Goal: Task Accomplishment & Management: Manage account settings

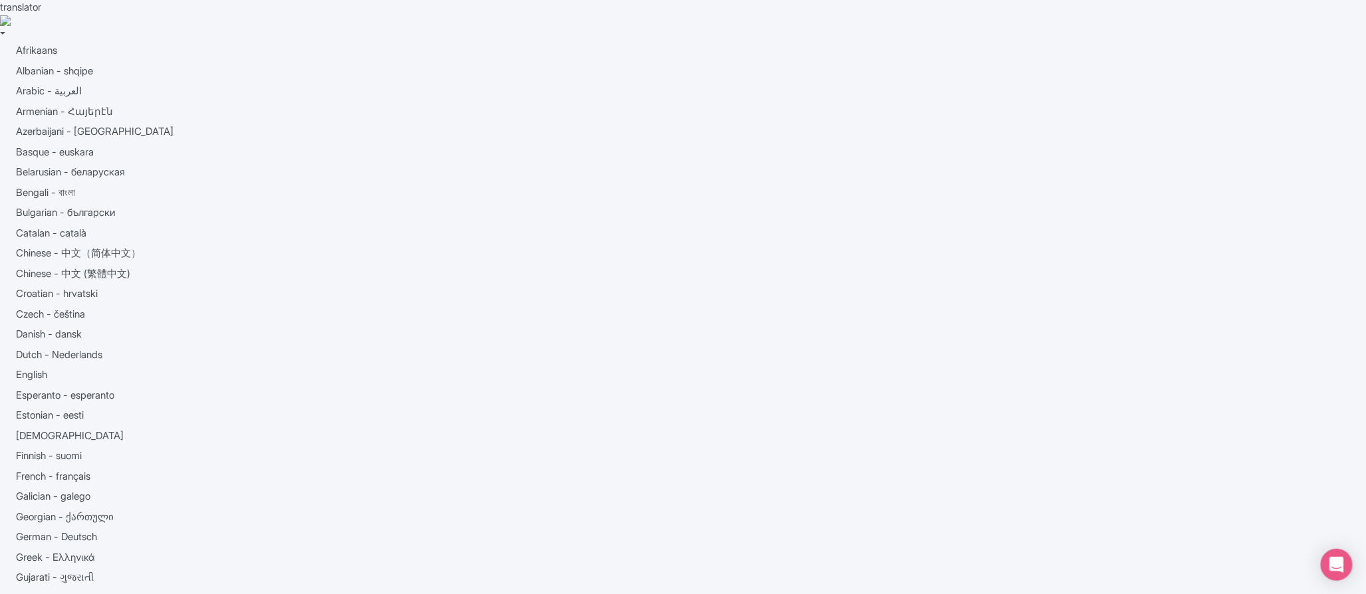
drag, startPoint x: 561, startPoint y: 173, endPoint x: 267, endPoint y: 174, distance: 294.5
copy span "Go City Stockholm - Essentials Pass"
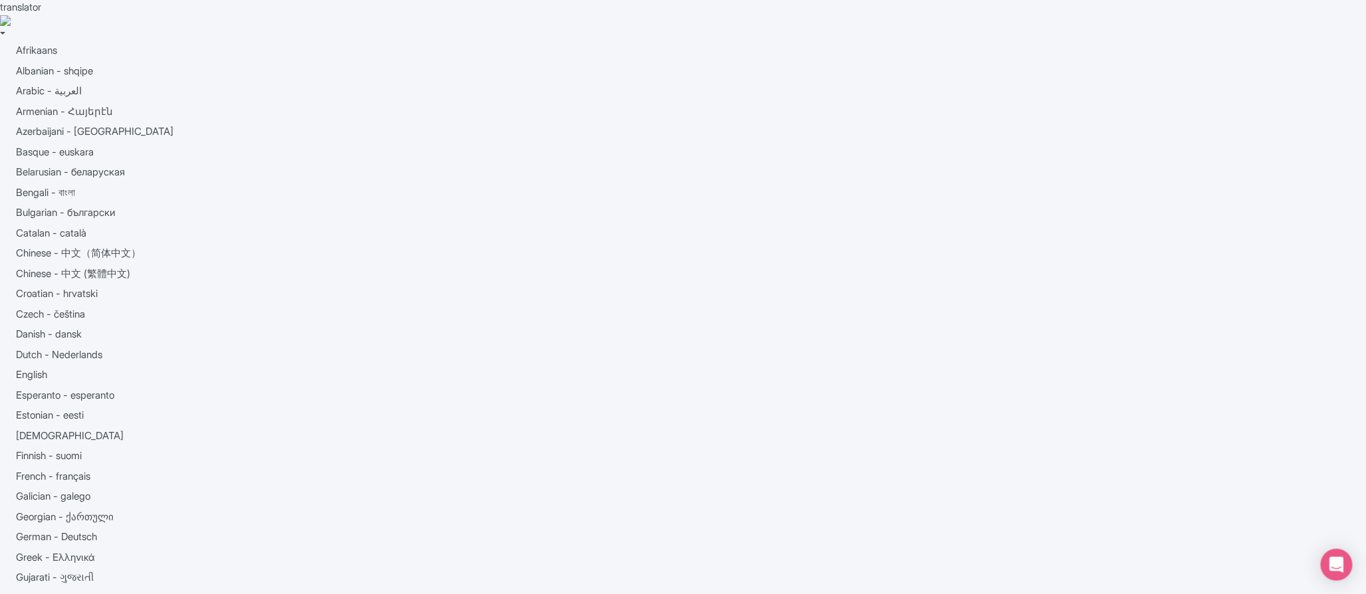
paste input "Go City Stockholm - Essentials Pass"
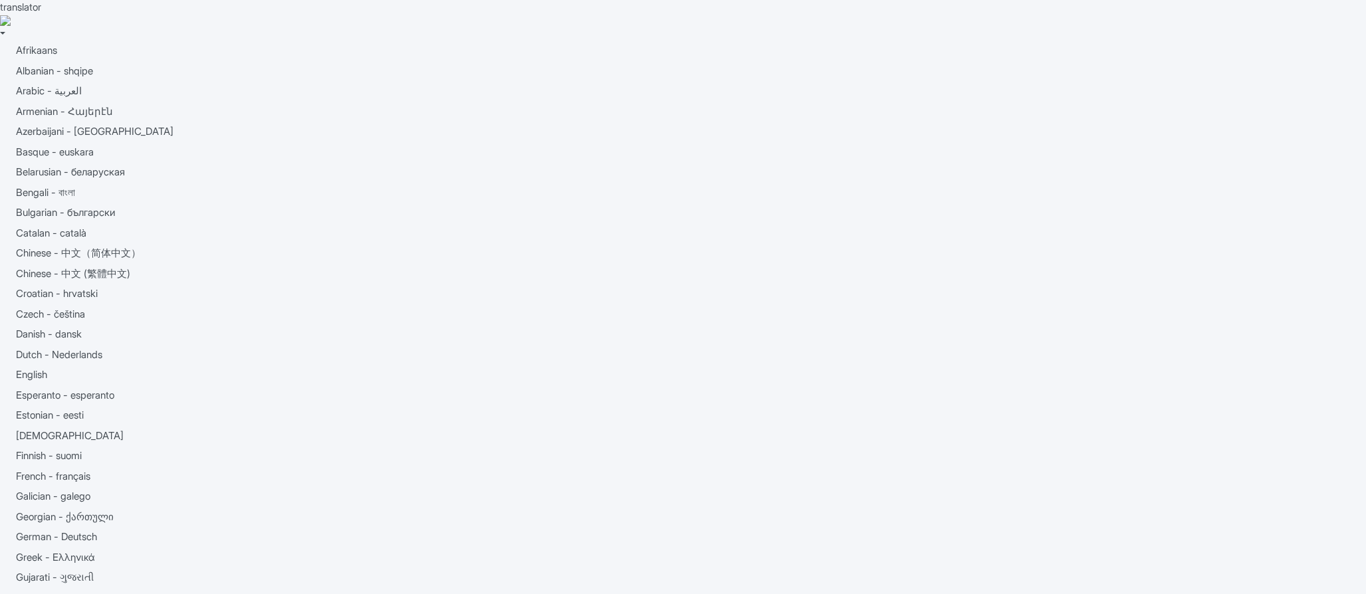
type input "Go City Stockholm - Essentials Pass"
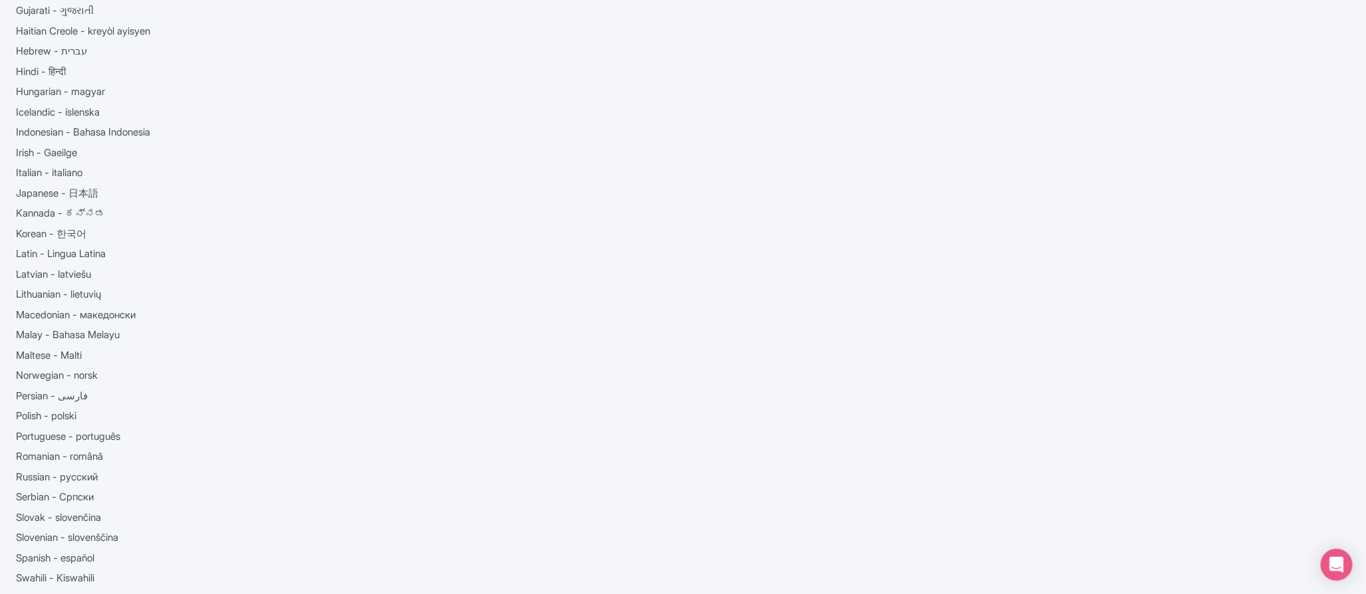
scroll to position [463, 0]
drag, startPoint x: 636, startPoint y: 221, endPoint x: 334, endPoint y: 224, distance: 302.5
